Goal: Transaction & Acquisition: Download file/media

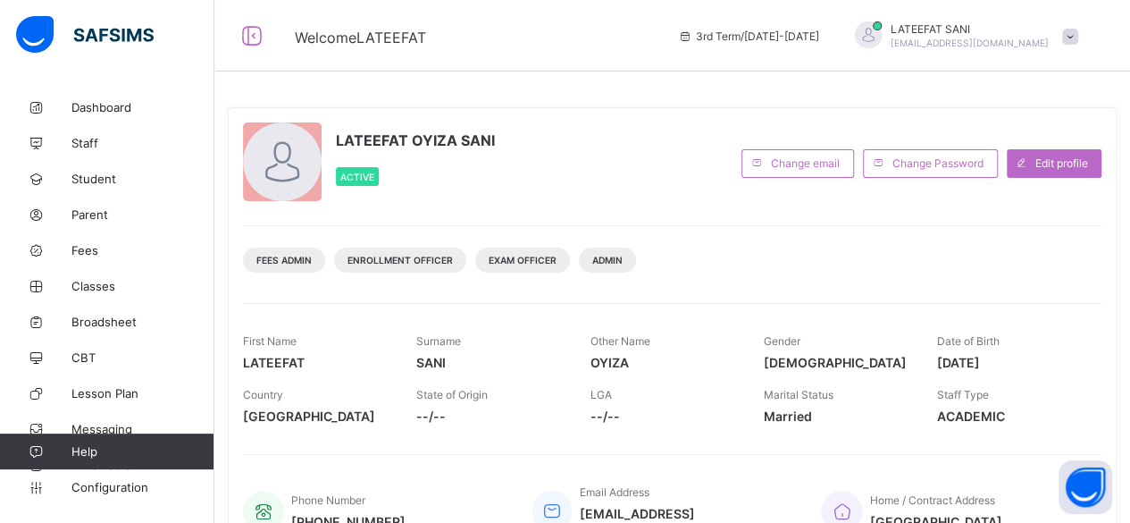
click at [524, 54] on div "Welcome LATEEFAT 3rd Term / 2024-2025 LATEEFAT SANI admin@dalthaacademy.com" at bounding box center [565, 35] width 1130 height 71
click at [104, 324] on span "Broadsheet" at bounding box center [142, 321] width 143 height 14
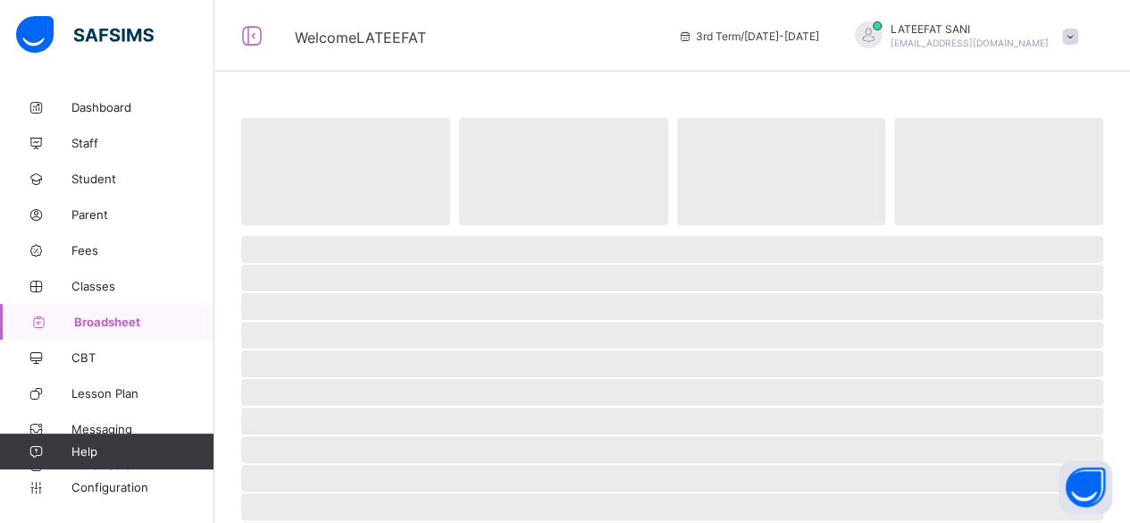
click at [104, 324] on span "Broadsheet" at bounding box center [144, 321] width 140 height 14
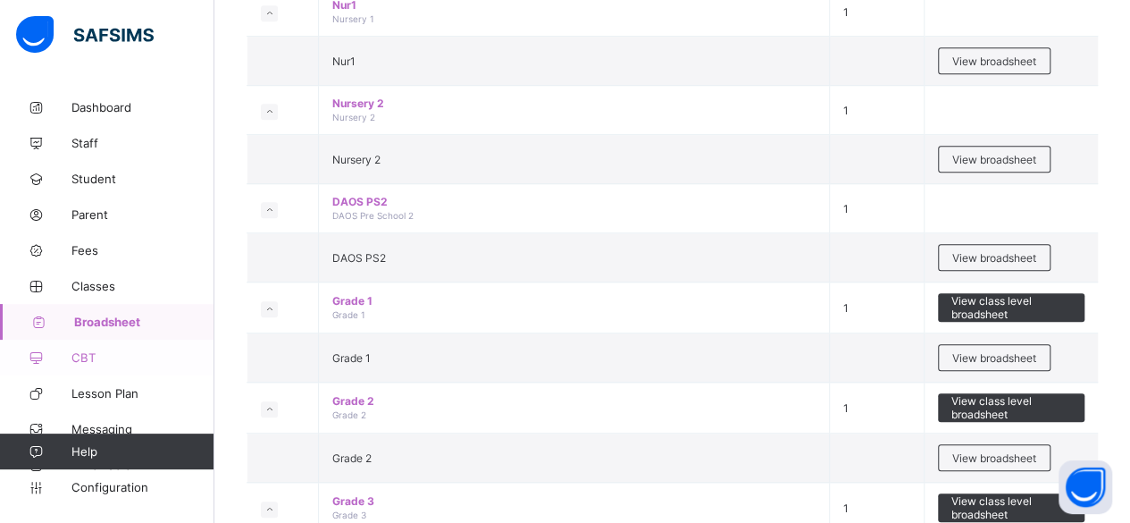
scroll to position [635, 0]
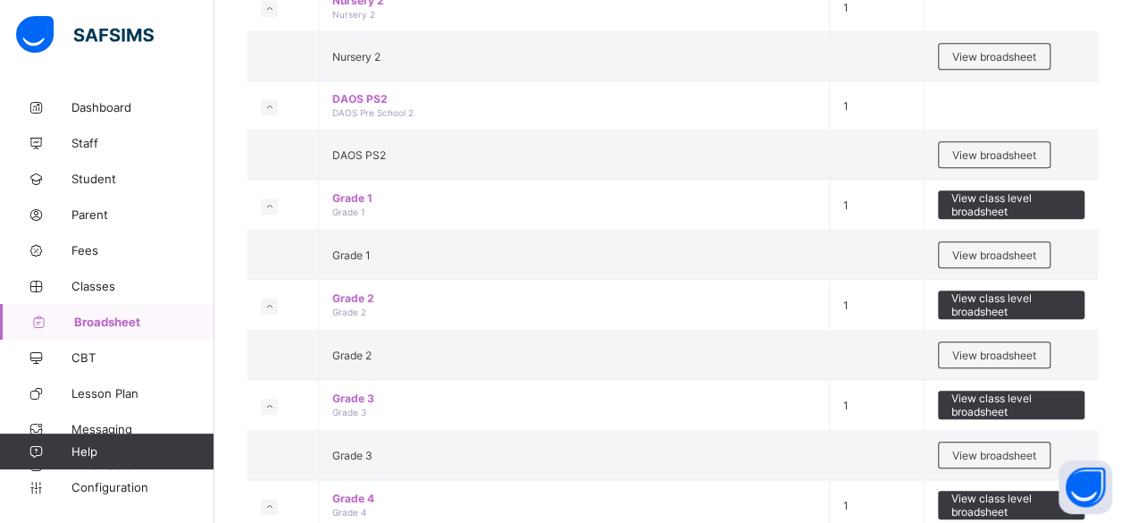
click at [102, 324] on span "Broadsheet" at bounding box center [144, 321] width 140 height 14
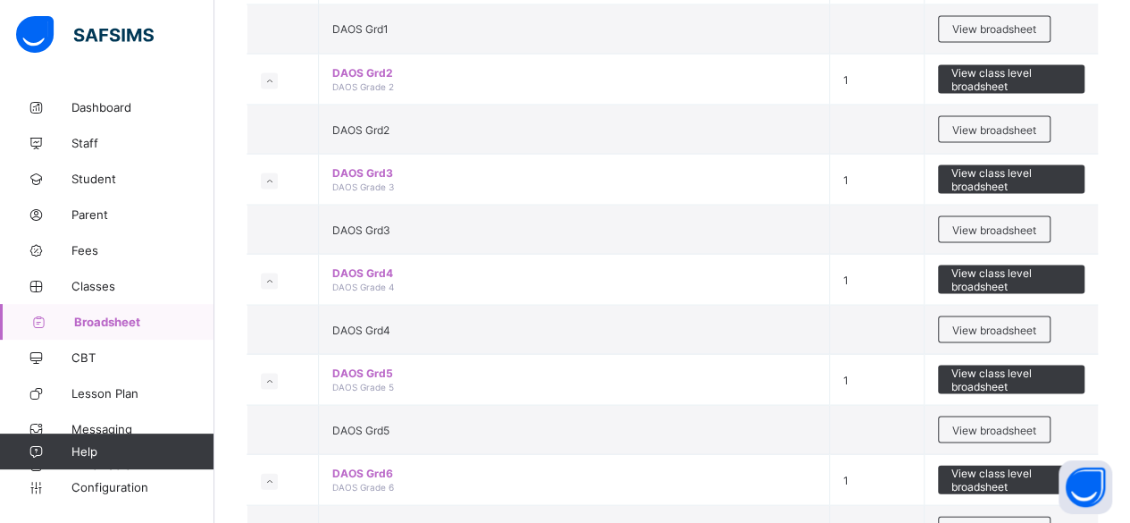
scroll to position [1661, 0]
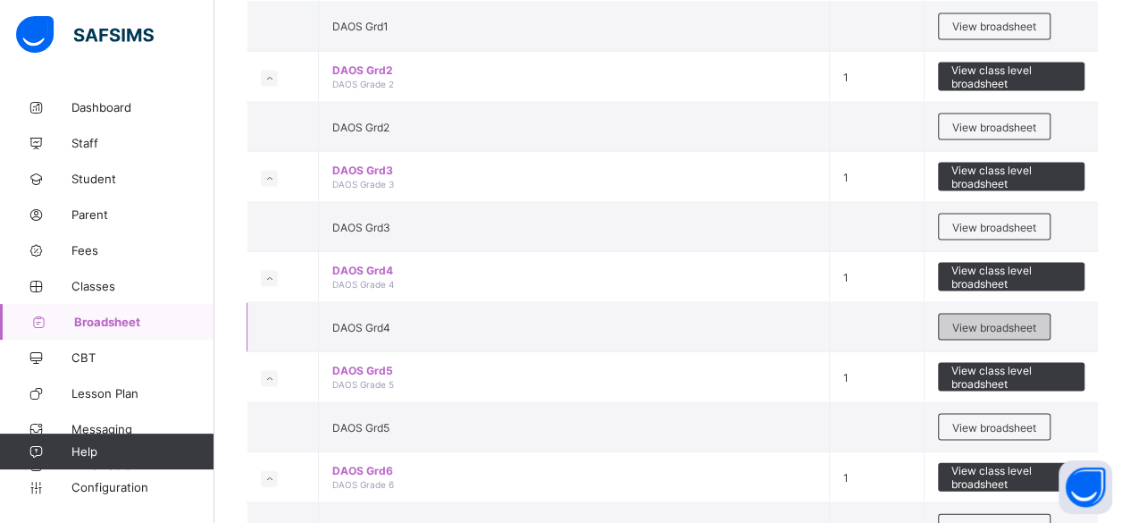
click at [1000, 320] on span "View broadsheet" at bounding box center [994, 326] width 84 height 13
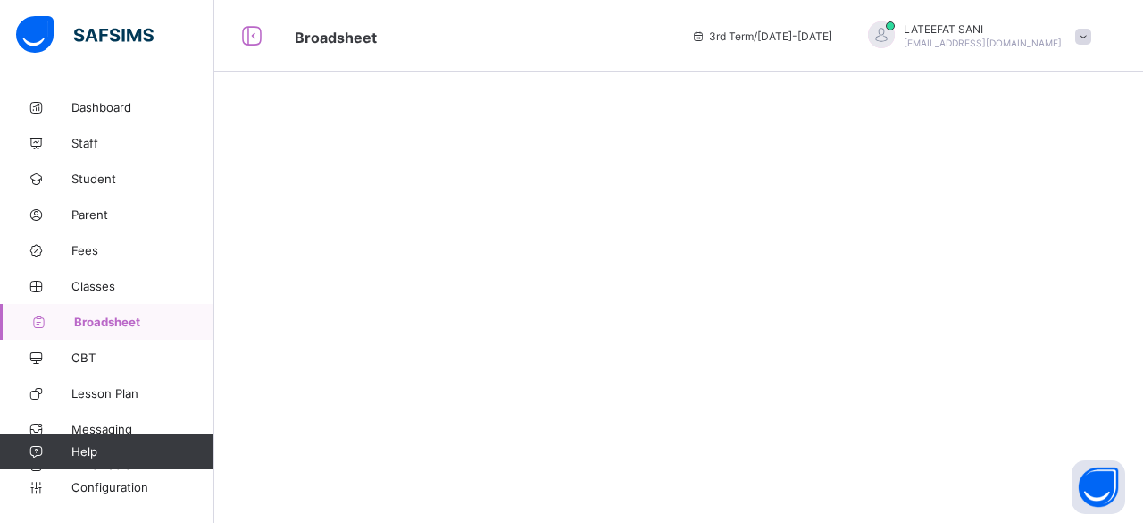
click at [1000, 302] on div at bounding box center [678, 261] width 929 height 523
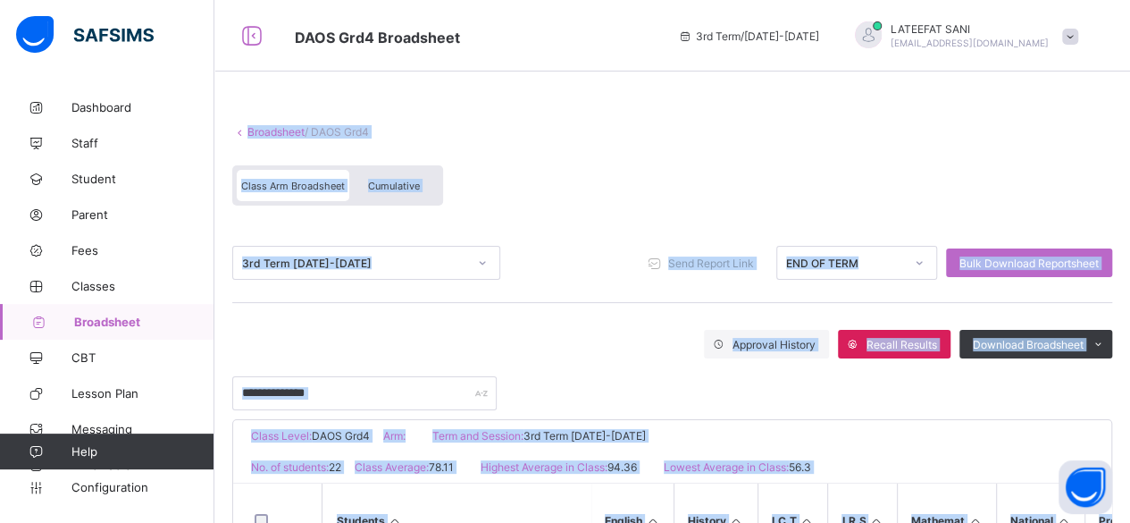
click at [791, 150] on div "Broadsheet / DAOS Grd4 Class Arm Broadsheet Cumulative" at bounding box center [672, 165] width 880 height 116
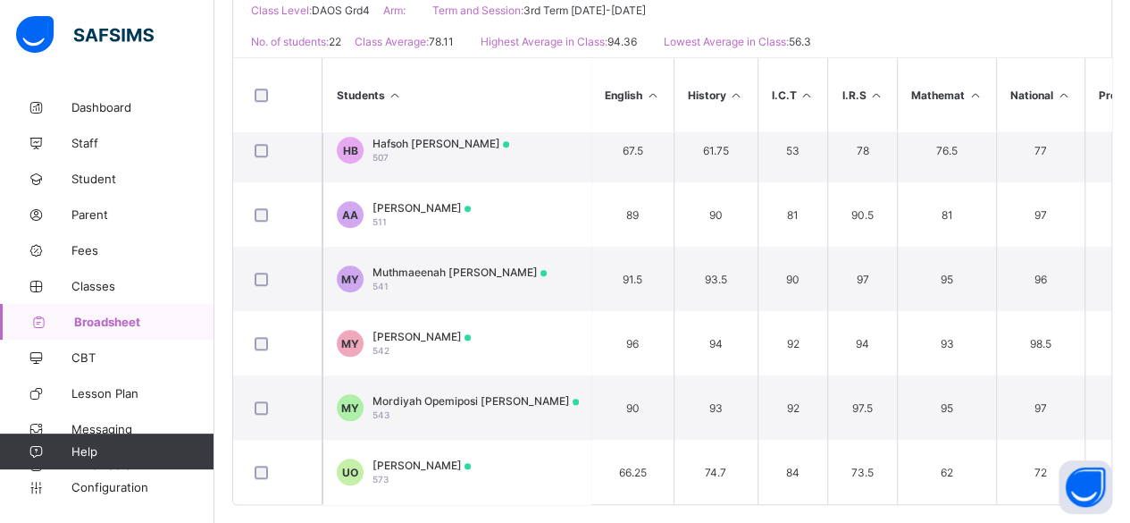
scroll to position [693, 0]
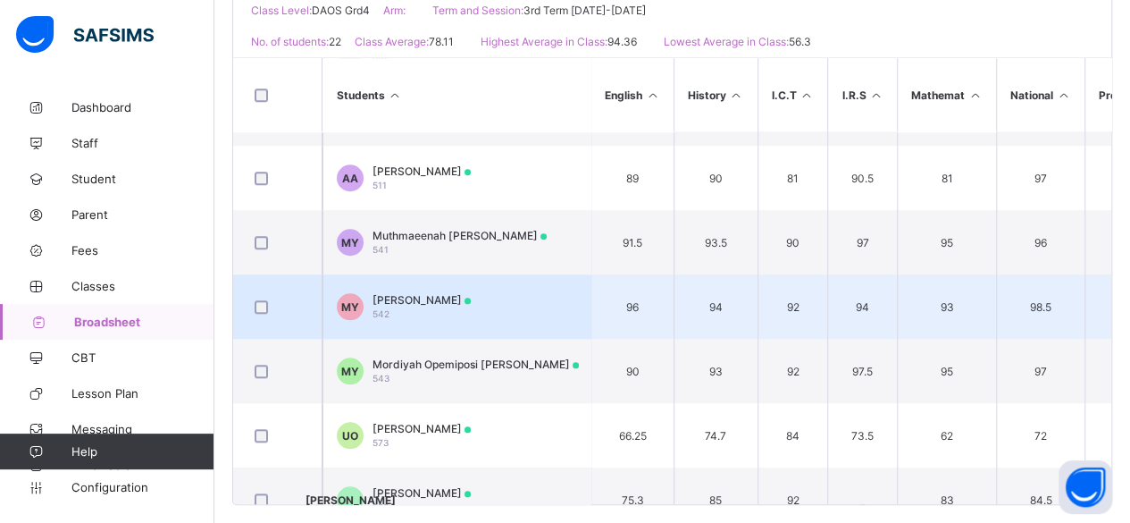
click at [471, 301] on span "[PERSON_NAME]" at bounding box center [421, 299] width 98 height 13
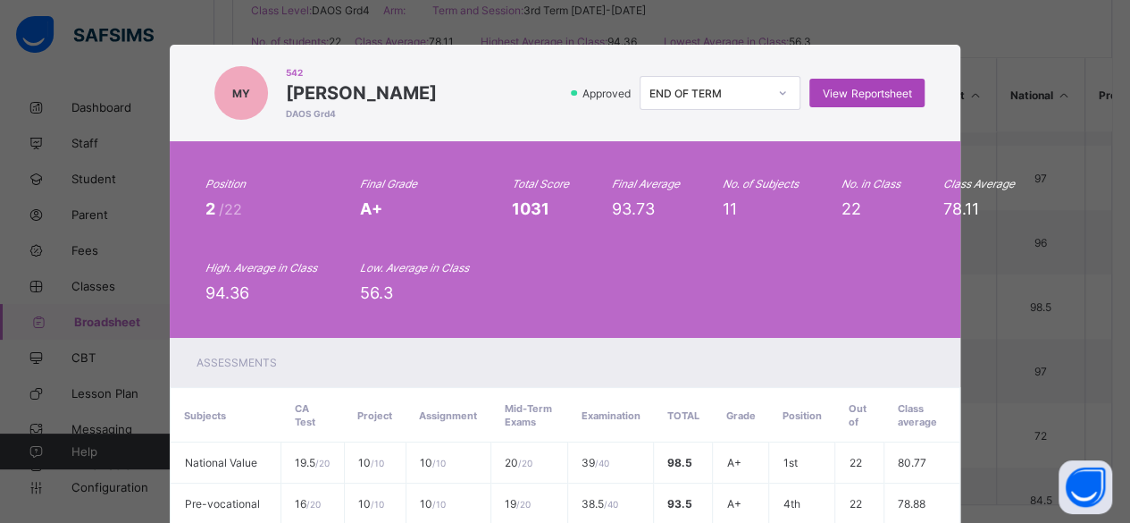
click at [849, 90] on span "View Reportsheet" at bounding box center [867, 93] width 88 height 13
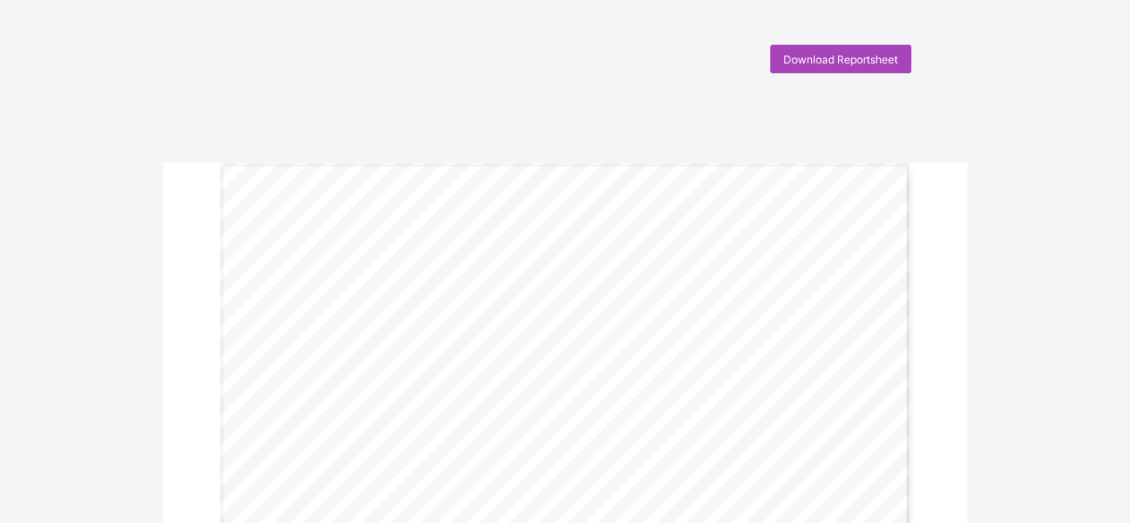
click at [836, 63] on span "Download Reportsheet" at bounding box center [840, 59] width 114 height 13
